Goal: Task Accomplishment & Management: Manage account settings

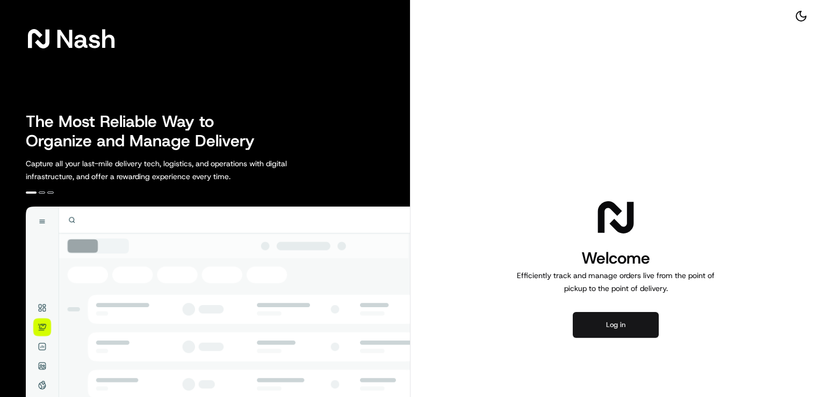
click at [601, 330] on button "Log in" at bounding box center [616, 325] width 86 height 26
